Goal: Task Accomplishment & Management: Complete application form

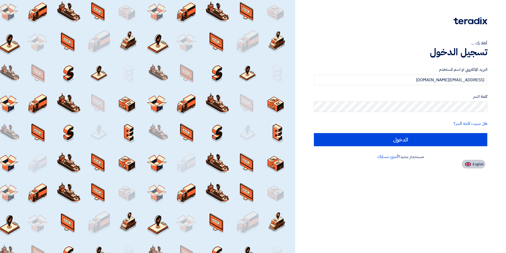
click at [481, 163] on span "English" at bounding box center [477, 165] width 11 height 4
type input "Sign in"
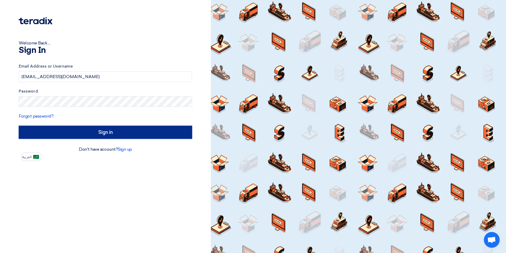
click at [162, 134] on input "Sign in" at bounding box center [105, 132] width 173 height 13
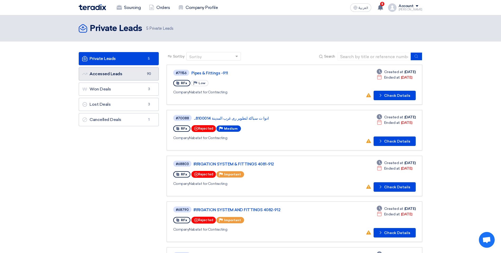
click at [114, 73] on link "Accessed Leads Accessed Leads 90" at bounding box center [119, 73] width 80 height 13
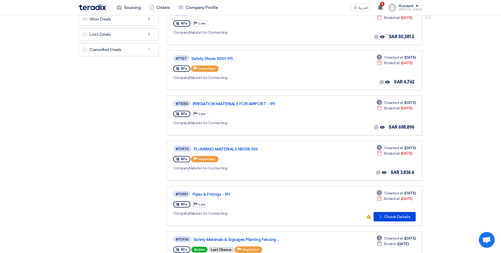
scroll to position [105, 0]
click at [342, 119] on div "#71083 IRRIGATION MATERIALS FOR AIRPORT - 911 RFx Priority Low Company Nabatat …" at bounding box center [294, 115] width 243 height 31
click at [211, 101] on link "IRRIGATION MATERIALS FOR AIRPORT - 911" at bounding box center [259, 103] width 132 height 5
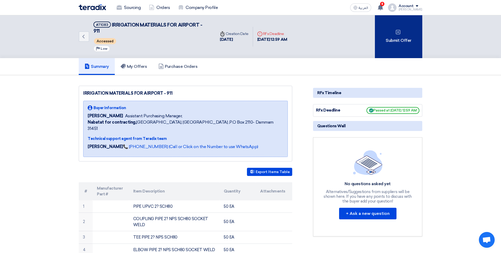
click at [394, 49] on div "Submit Offer" at bounding box center [398, 36] width 47 height 43
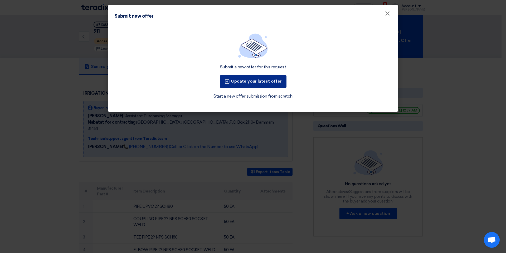
click at [264, 84] on button "Update your latest offer" at bounding box center [253, 81] width 67 height 13
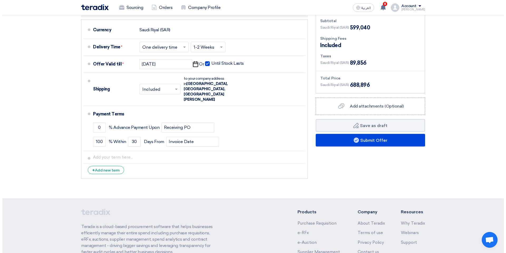
scroll to position [2839, 0]
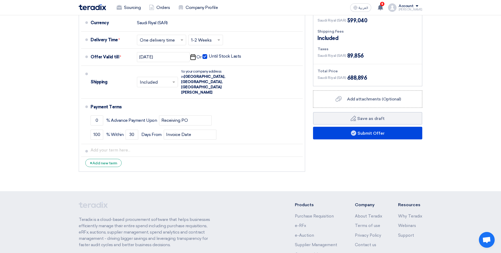
click at [356, 98] on div "Financial Offer Summary Subtotal Saudi Riyal (SAR) 599,040 Shipping Fees" at bounding box center [367, 85] width 117 height 179
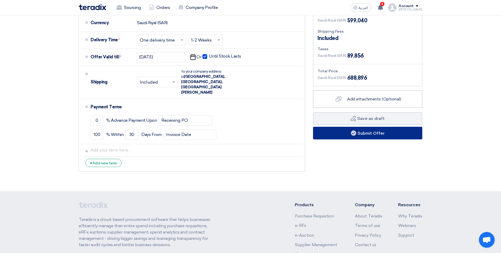
click at [359, 127] on button "Submit Offer" at bounding box center [367, 133] width 109 height 13
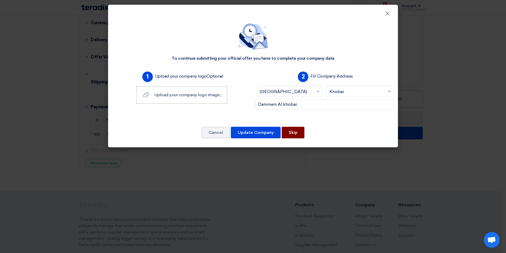
click at [293, 133] on button "Skip" at bounding box center [293, 133] width 23 height 12
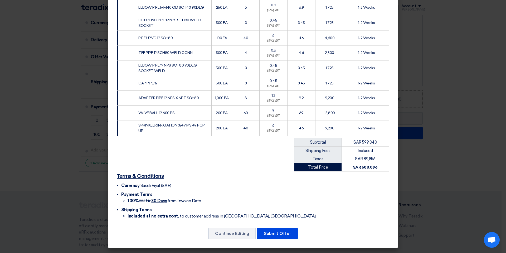
scroll to position [1170, 0]
click at [279, 231] on button "Submit Offer" at bounding box center [277, 234] width 41 height 12
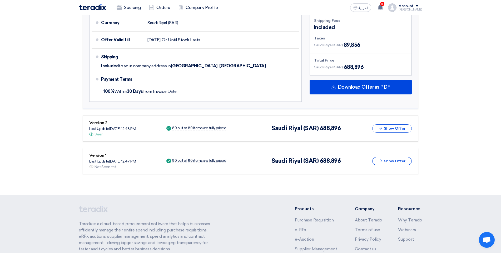
scroll to position [1898, 0]
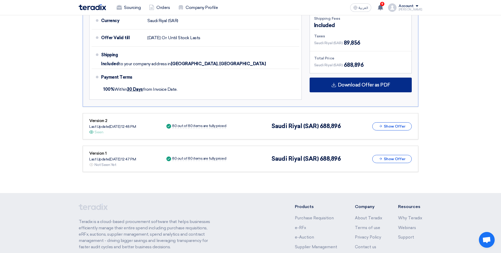
click at [360, 83] on span "Download Offer as PDF" at bounding box center [364, 85] width 52 height 5
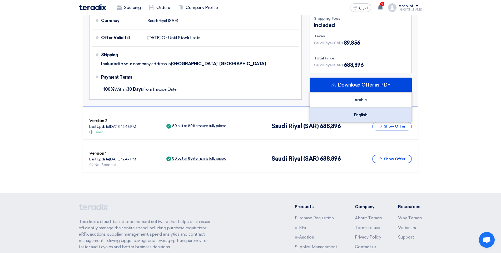
click at [360, 108] on div "English" at bounding box center [361, 115] width 102 height 15
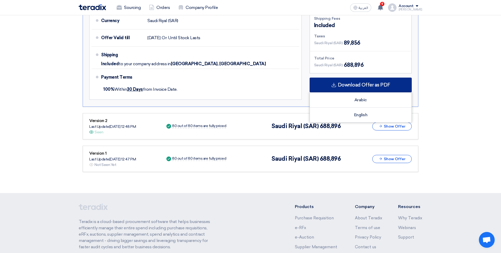
click at [366, 83] on span "Download Offer as PDF" at bounding box center [364, 85] width 52 height 5
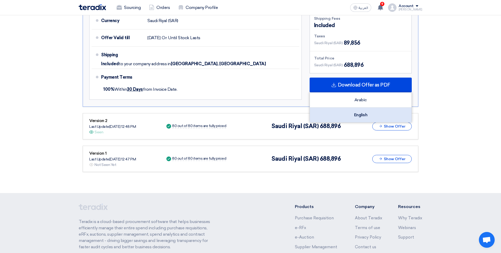
click at [363, 108] on div "English" at bounding box center [361, 115] width 102 height 15
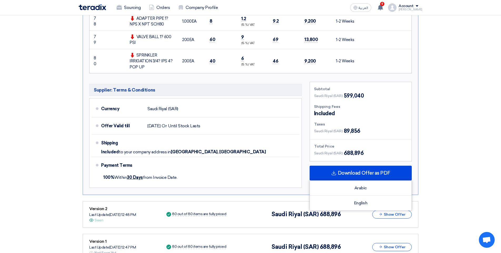
scroll to position [1864, 0]
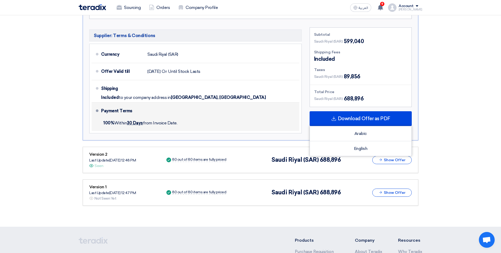
click at [270, 117] on div "100% Within 30 Days from Invoice Date." at bounding box center [199, 123] width 196 height 12
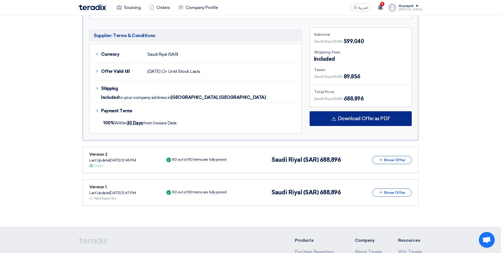
click at [335, 117] on use at bounding box center [334, 119] width 4 height 4
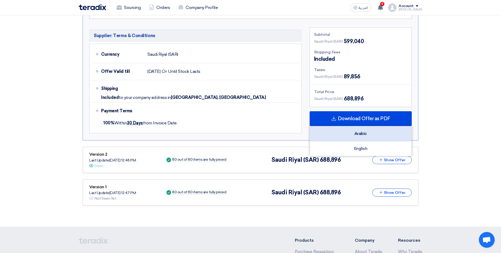
click at [352, 126] on div "Arabic" at bounding box center [361, 133] width 102 height 15
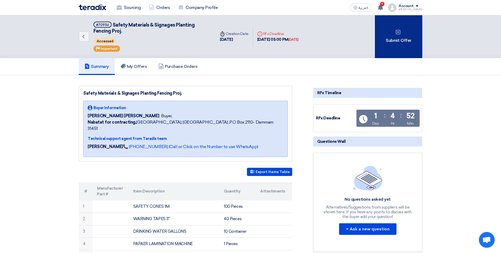
click at [393, 31] on div "Submit Offer" at bounding box center [398, 36] width 47 height 43
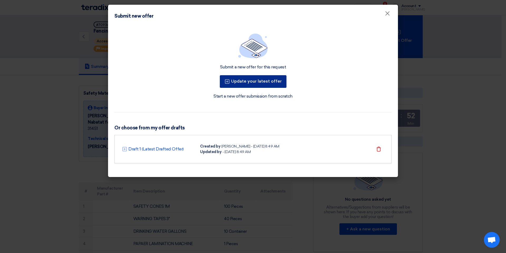
click at [280, 84] on button "Update your latest offer" at bounding box center [253, 81] width 67 height 13
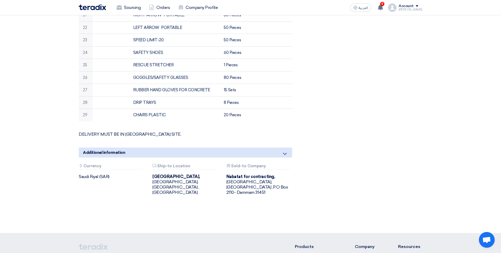
scroll to position [519, 0]
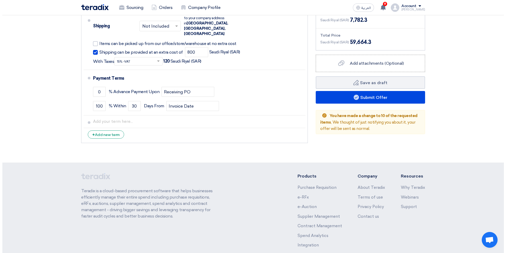
scroll to position [1226, 0]
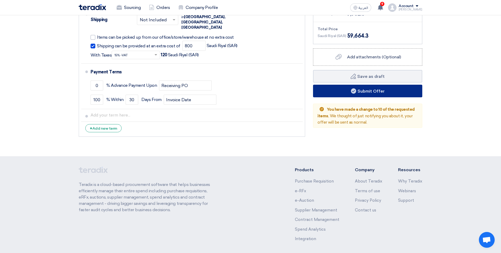
click at [372, 85] on button "Submit Offer" at bounding box center [367, 91] width 109 height 13
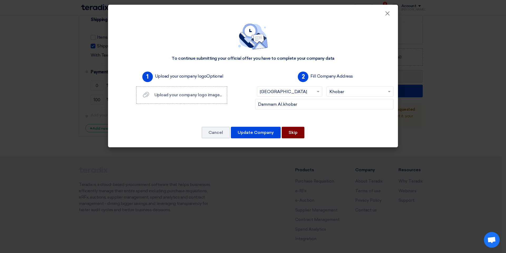
click at [294, 137] on button "Skip" at bounding box center [293, 133] width 23 height 12
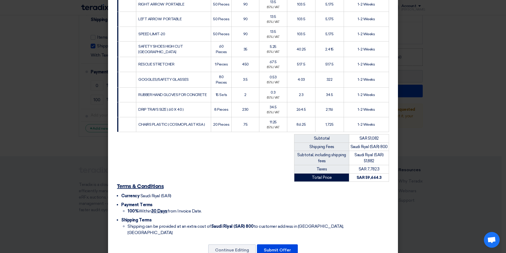
scroll to position [411, 0]
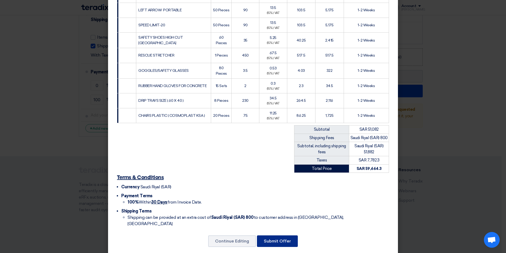
click at [279, 236] on button "Submit Offer" at bounding box center [277, 242] width 41 height 12
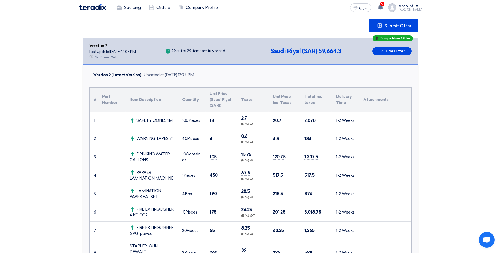
scroll to position [79, 0]
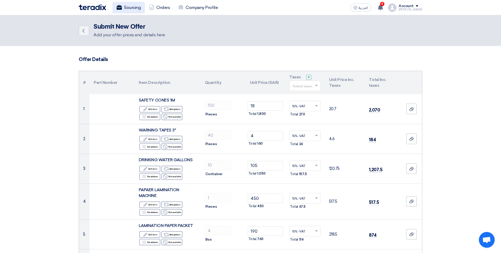
click at [123, 4] on link "Sourcing" at bounding box center [128, 8] width 32 height 12
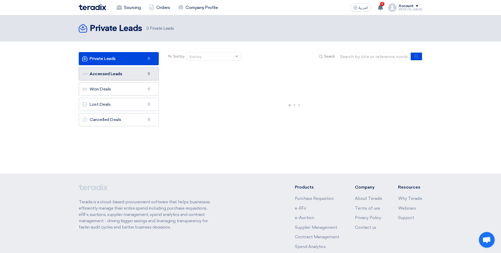
click at [137, 75] on link "Accessed Leads Accessed Leads 0" at bounding box center [119, 73] width 80 height 13
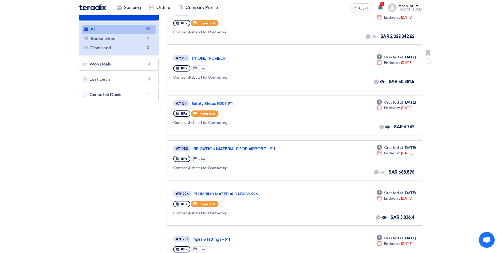
scroll to position [79, 0]
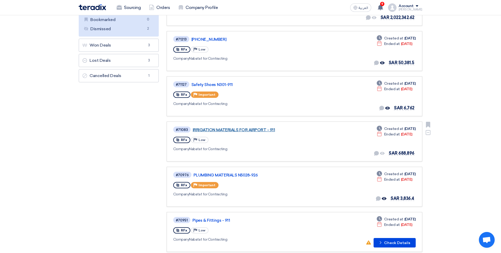
click at [211, 129] on link "IRRIGATION MATERIALS FOR AIRPORT - 911" at bounding box center [259, 130] width 132 height 5
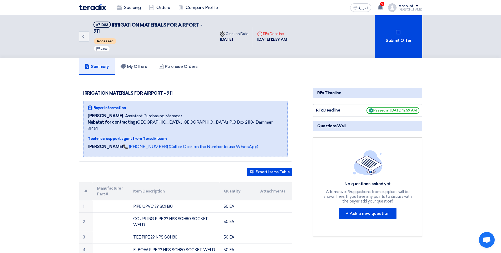
click at [109, 41] on span "Accessed" at bounding box center [105, 41] width 22 height 6
click at [105, 26] on div "#71083" at bounding box center [102, 24] width 12 height 3
click at [151, 23] on span "IRRIGATION MATERIALS FOR AIRPORT - 911" at bounding box center [148, 28] width 109 height 12
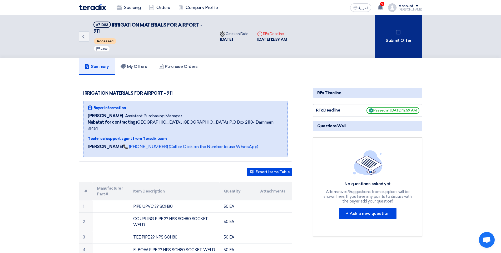
click at [409, 48] on div "Submit Offer" at bounding box center [398, 36] width 47 height 43
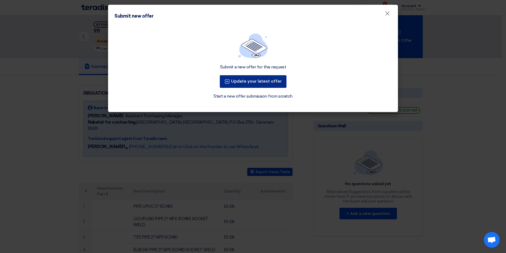
click at [267, 85] on button "Update your latest offer" at bounding box center [253, 81] width 67 height 13
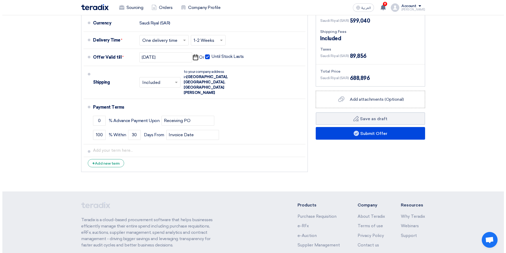
scroll to position [2839, 0]
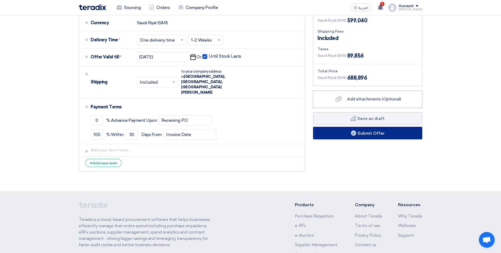
click at [369, 127] on button "Submit Offer" at bounding box center [367, 133] width 109 height 13
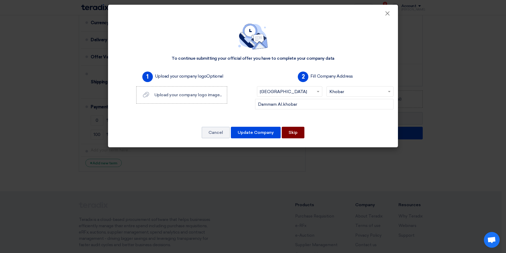
click at [299, 128] on button "Skip" at bounding box center [293, 133] width 23 height 12
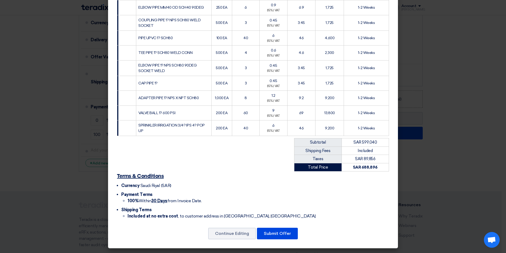
scroll to position [1170, 0]
click at [281, 230] on button "Submit Offer" at bounding box center [277, 234] width 41 height 12
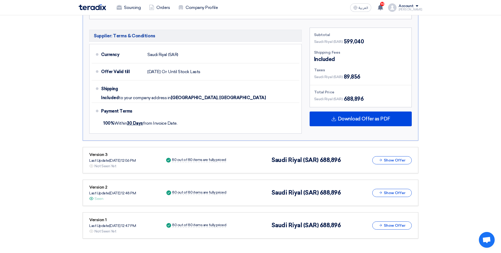
scroll to position [1852, 0]
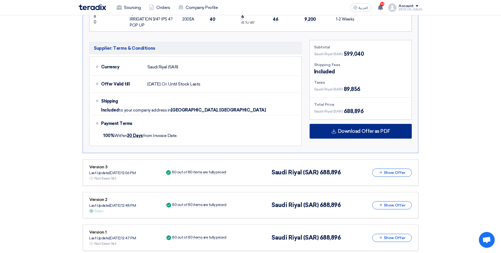
click at [355, 124] on div "Download Offer as PDF" at bounding box center [361, 131] width 102 height 15
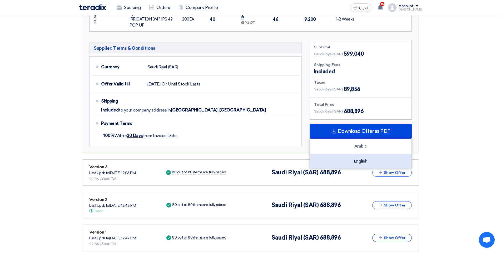
click at [360, 154] on div "English" at bounding box center [361, 161] width 102 height 15
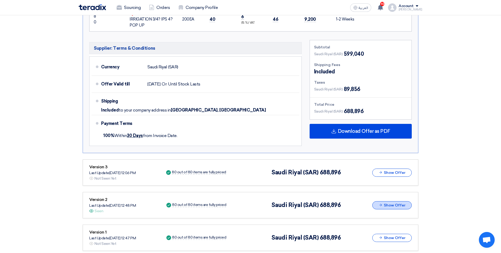
click at [391, 201] on button "Show Offer" at bounding box center [392, 205] width 40 height 8
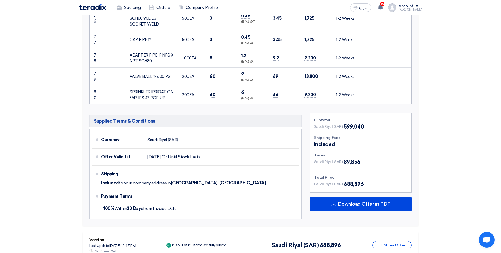
scroll to position [3639, 0]
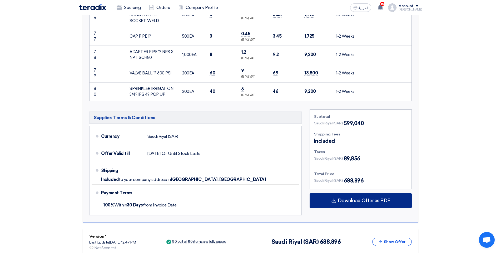
click at [358, 199] on span "Download Offer as PDF" at bounding box center [364, 201] width 52 height 5
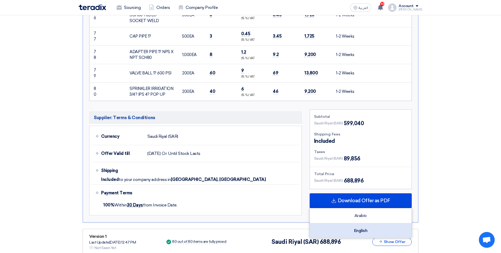
click at [359, 224] on div "English" at bounding box center [361, 231] width 102 height 15
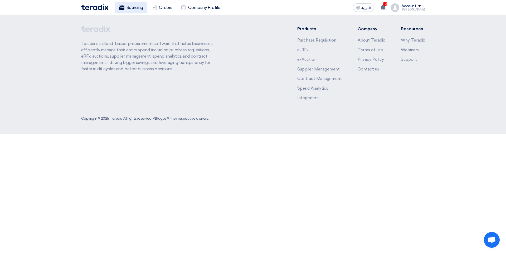
click at [125, 9] on link "Sourcing" at bounding box center [131, 8] width 32 height 12
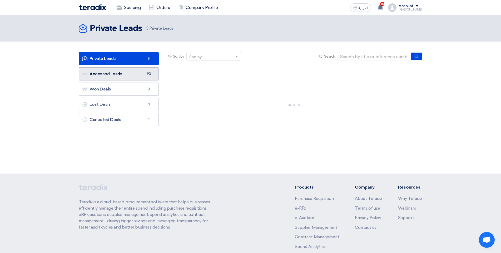
click at [134, 71] on link "Accessed Leads Accessed Leads 90" at bounding box center [119, 73] width 80 height 13
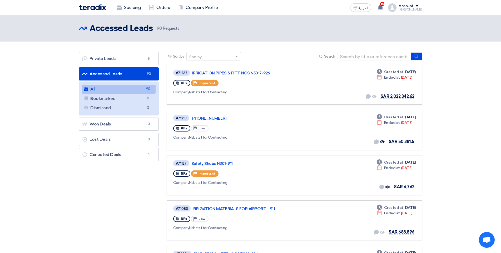
click at [145, 74] on link "Accessed Leads Accessed Leads 90" at bounding box center [119, 73] width 80 height 13
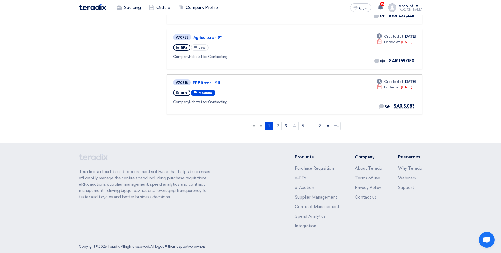
scroll to position [407, 0]
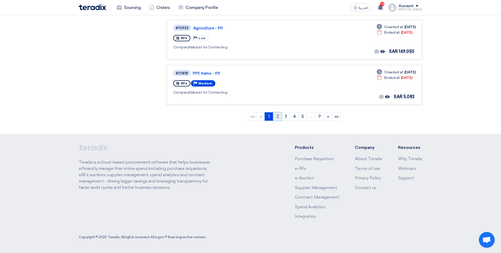
click at [277, 116] on link "2" at bounding box center [277, 116] width 9 height 8
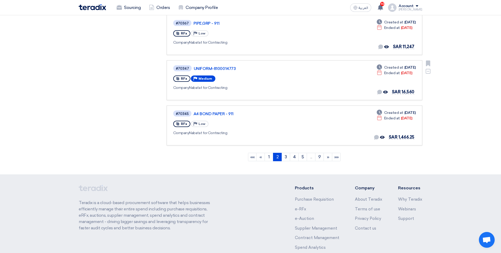
scroll to position [369, 0]
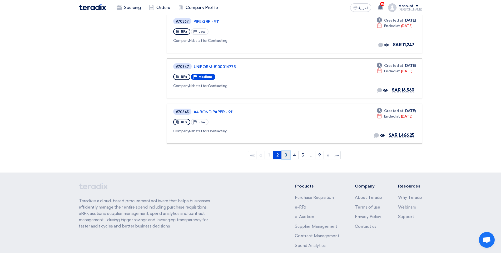
click at [286, 156] on link "3" at bounding box center [286, 155] width 9 height 8
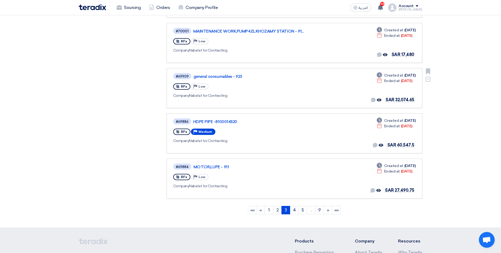
scroll to position [342, 0]
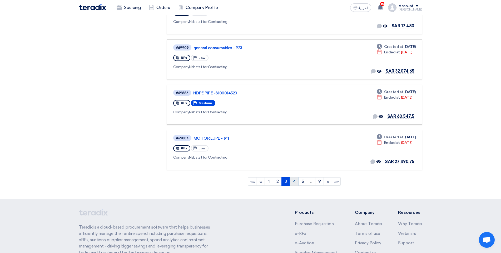
click at [294, 183] on link "4" at bounding box center [294, 182] width 9 height 8
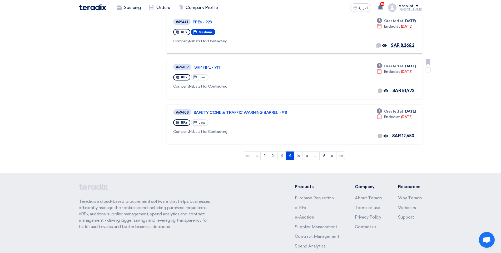
scroll to position [369, 0]
click at [303, 156] on link "6" at bounding box center [307, 155] width 9 height 8
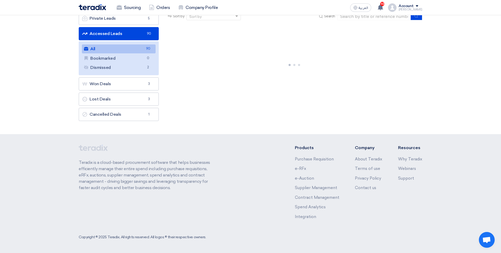
scroll to position [0, 0]
